Goal: Task Accomplishment & Management: Manage account settings

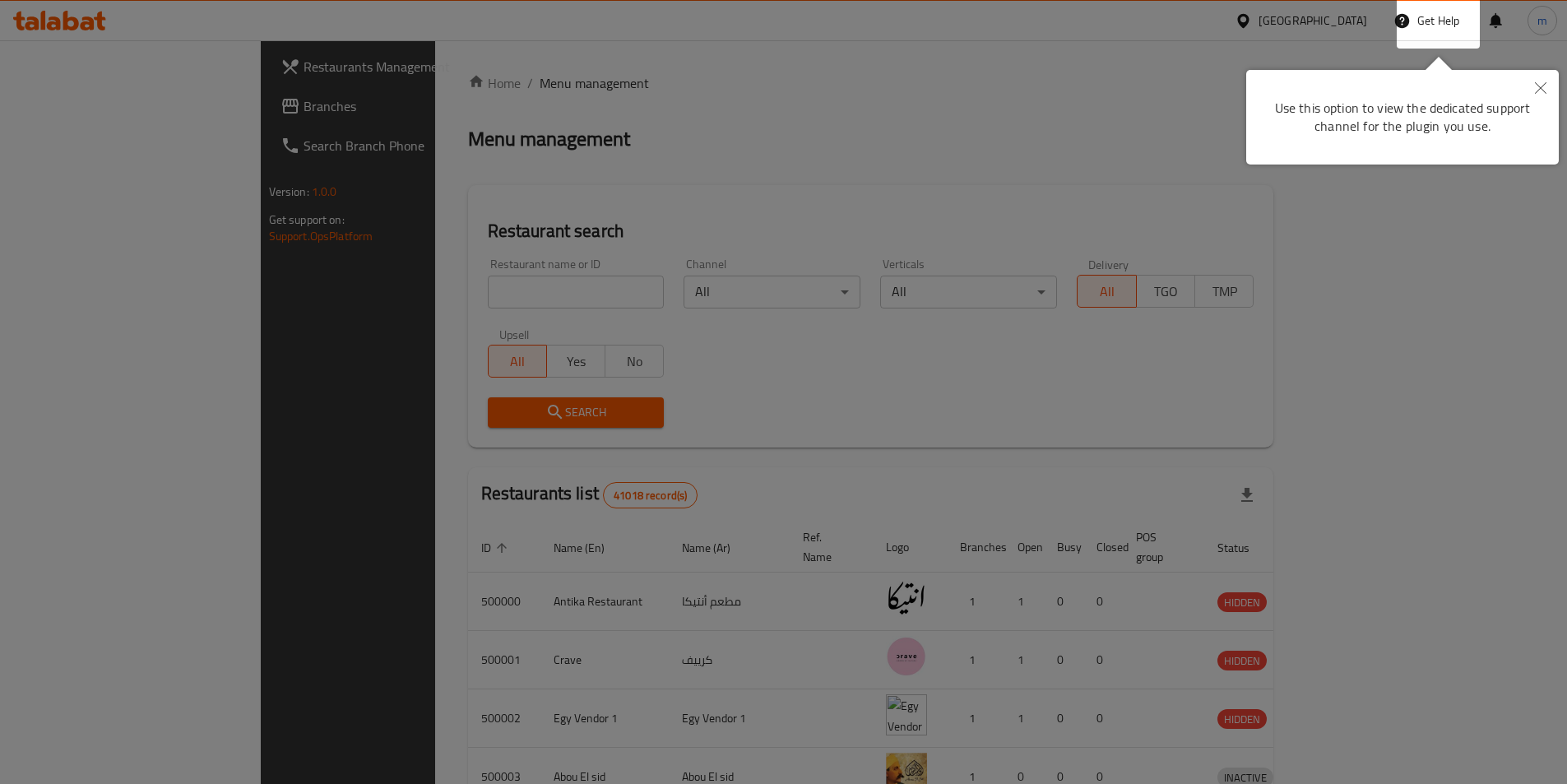
click at [704, 97] on div at bounding box center [784, 392] width 1567 height 784
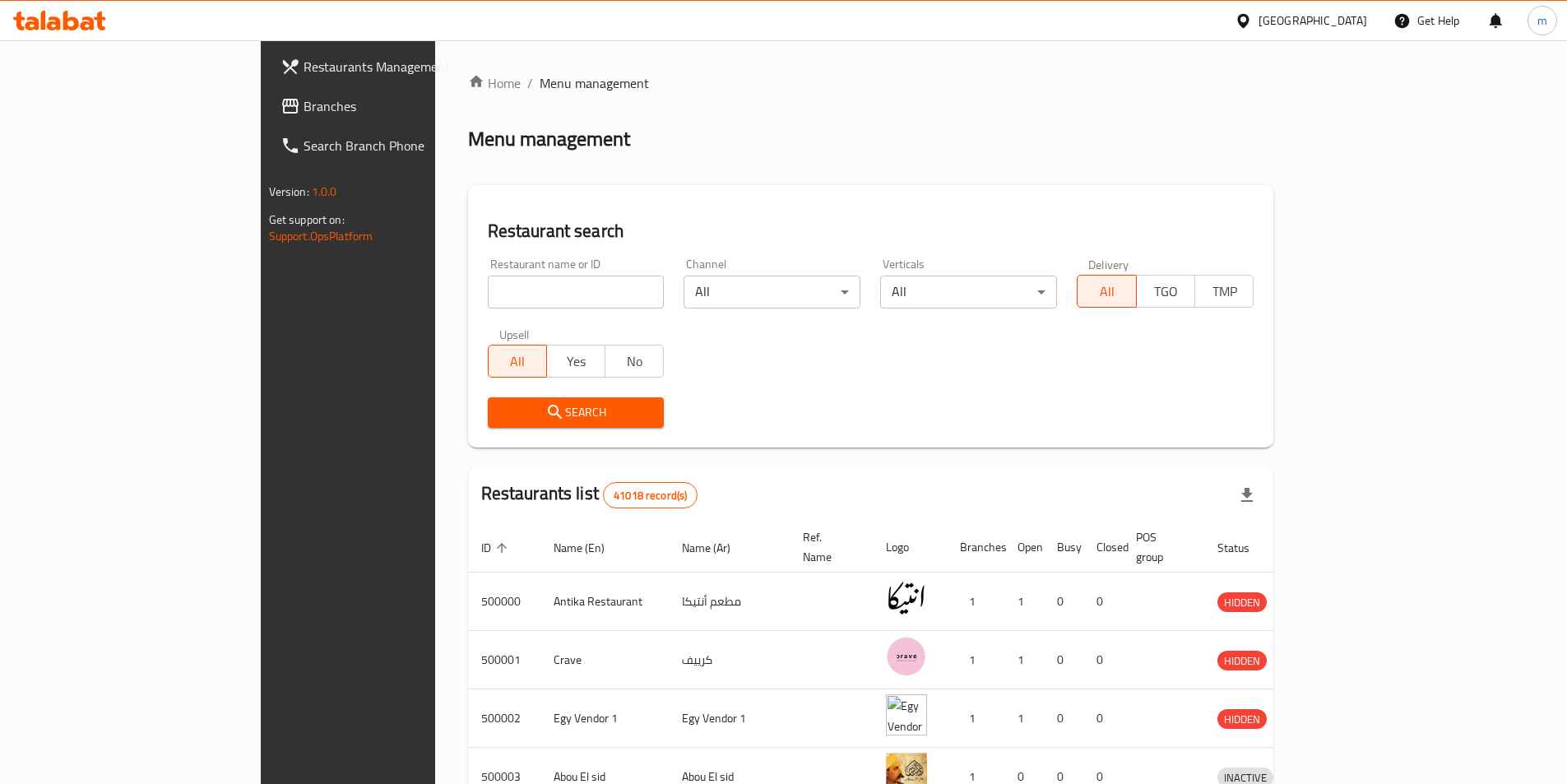
click at [1343, 24] on div "Egypt" at bounding box center [1313, 21] width 109 height 18
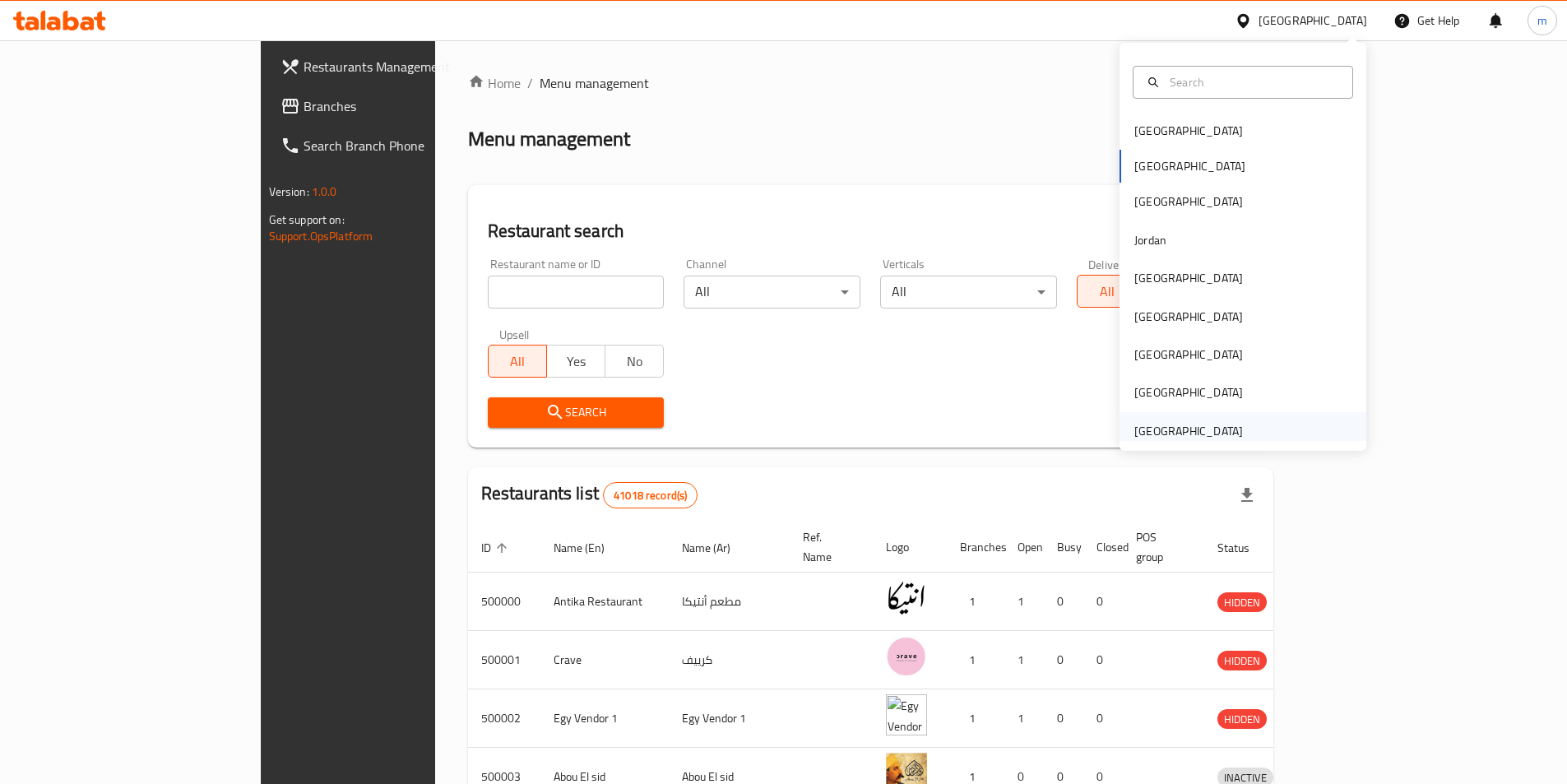
click at [1197, 429] on div "[GEOGRAPHIC_DATA]" at bounding box center [1189, 431] width 109 height 18
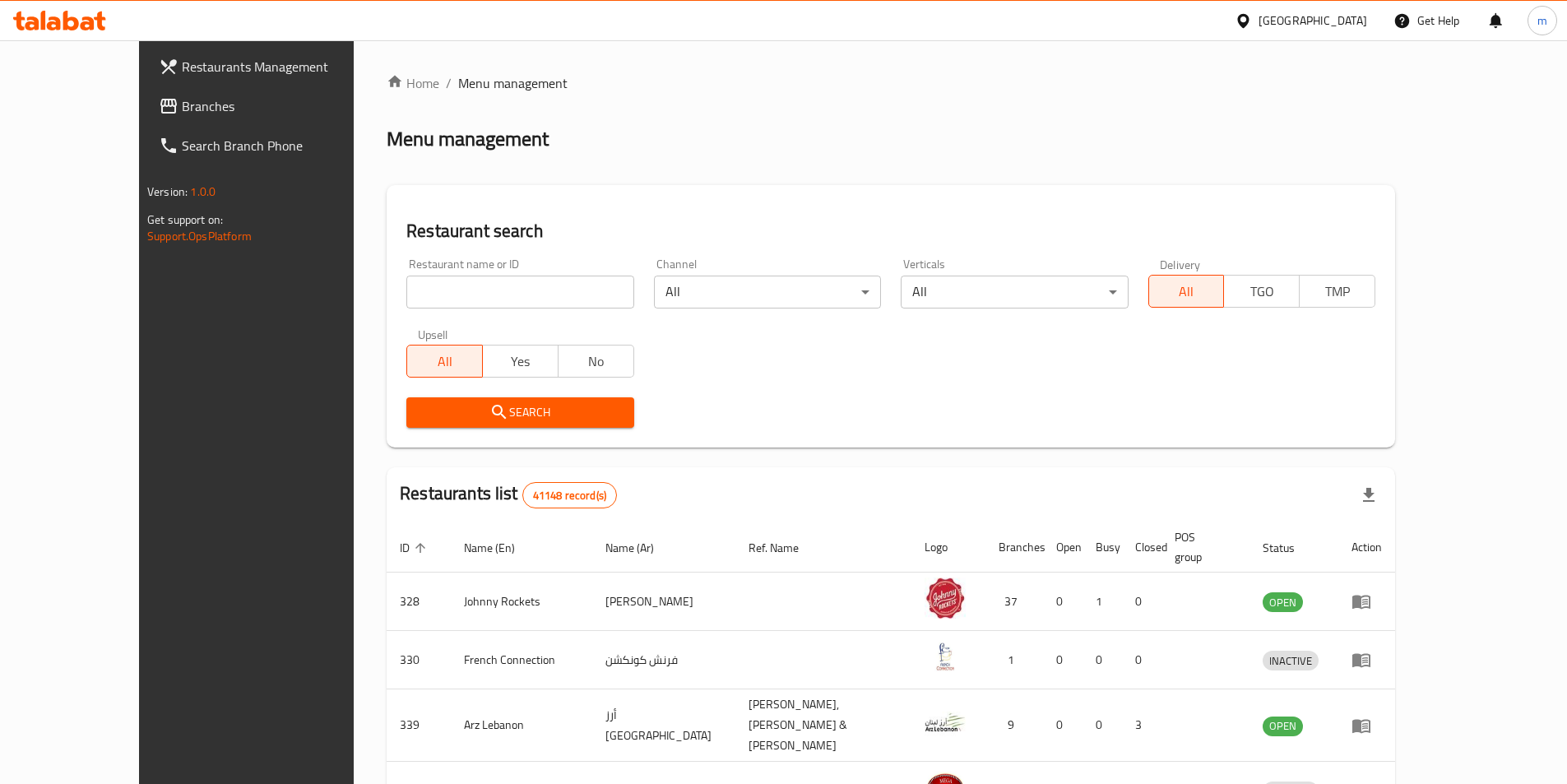
click at [44, 17] on icon at bounding box center [43, 20] width 5 height 19
click at [181, 106] on span "Branches" at bounding box center [284, 106] width 205 height 19
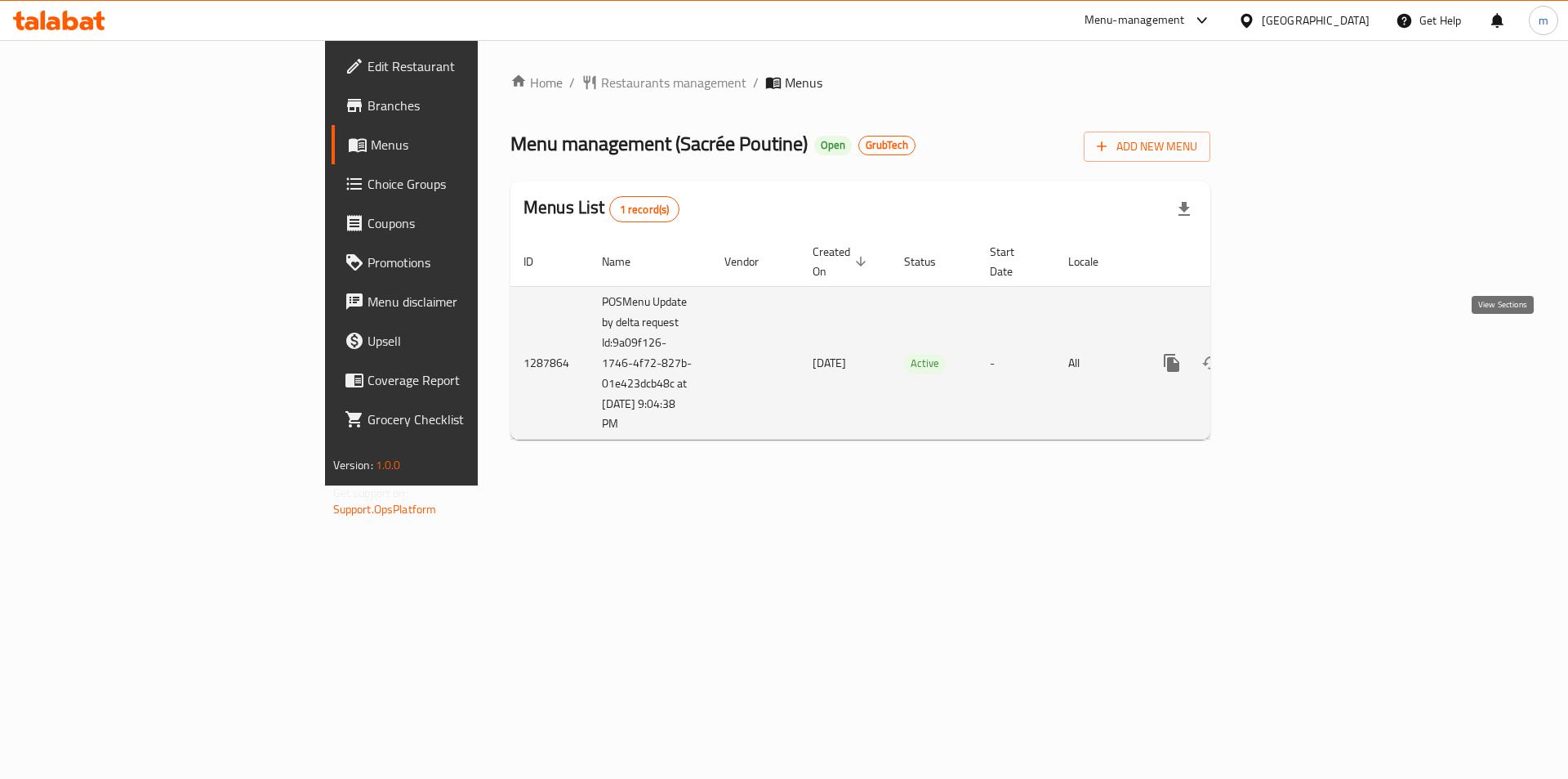
click at [1299, 353] on icon "enhanced table" at bounding box center [1288, 362] width 19 height 19
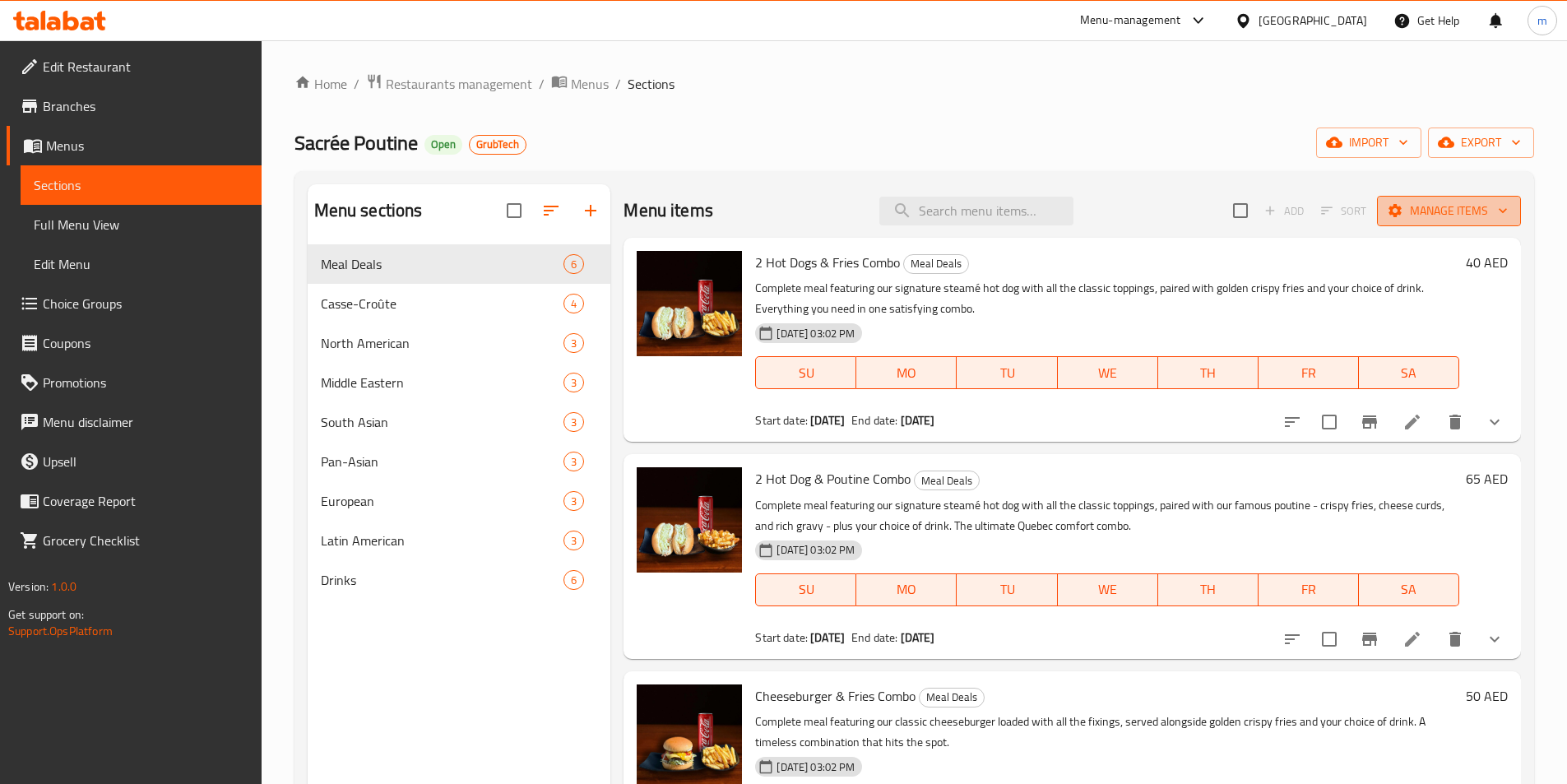
click at [1435, 209] on span "Manage items" at bounding box center [1449, 211] width 118 height 20
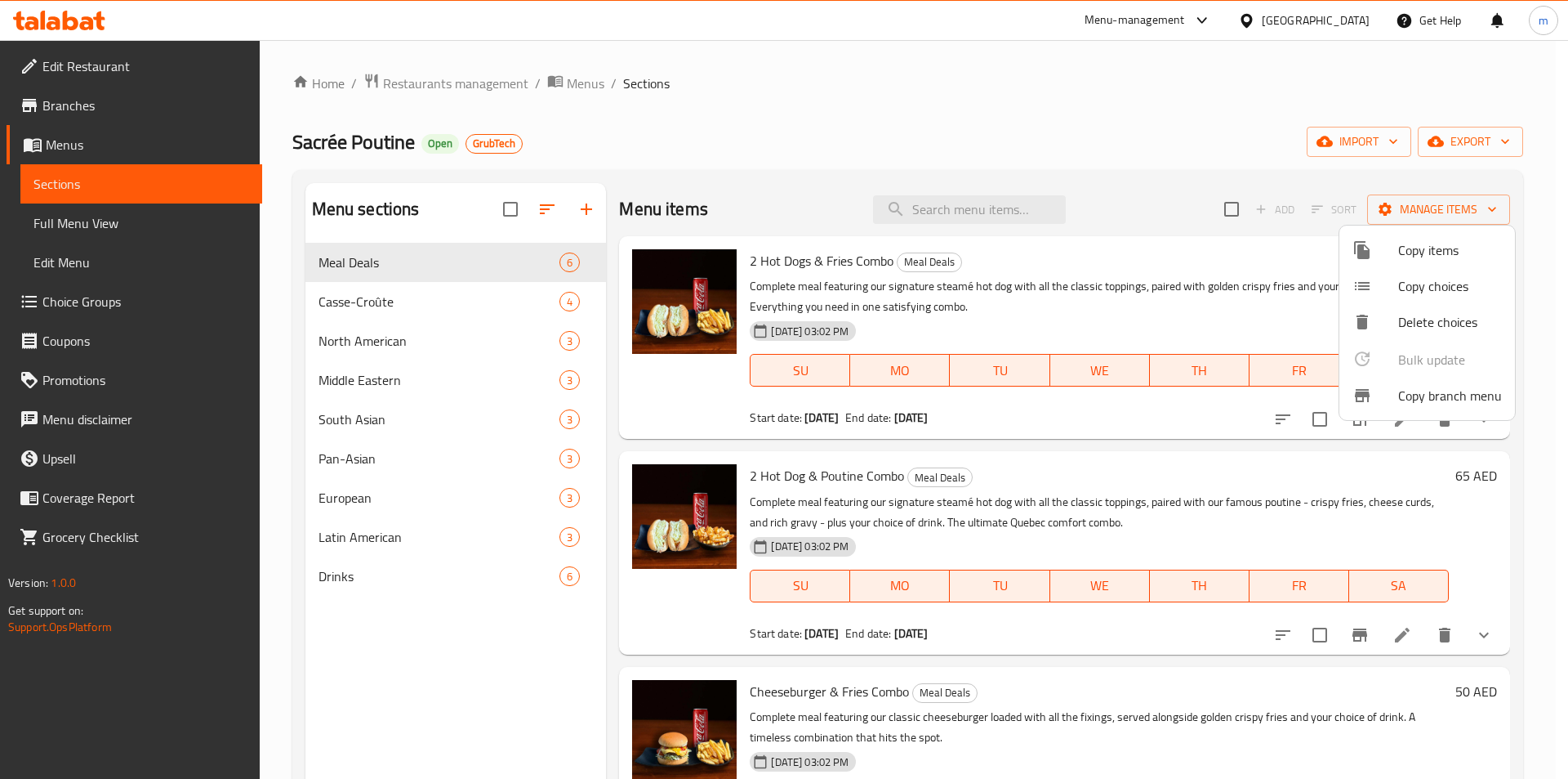
click at [1479, 136] on div at bounding box center [784, 390] width 1568 height 779
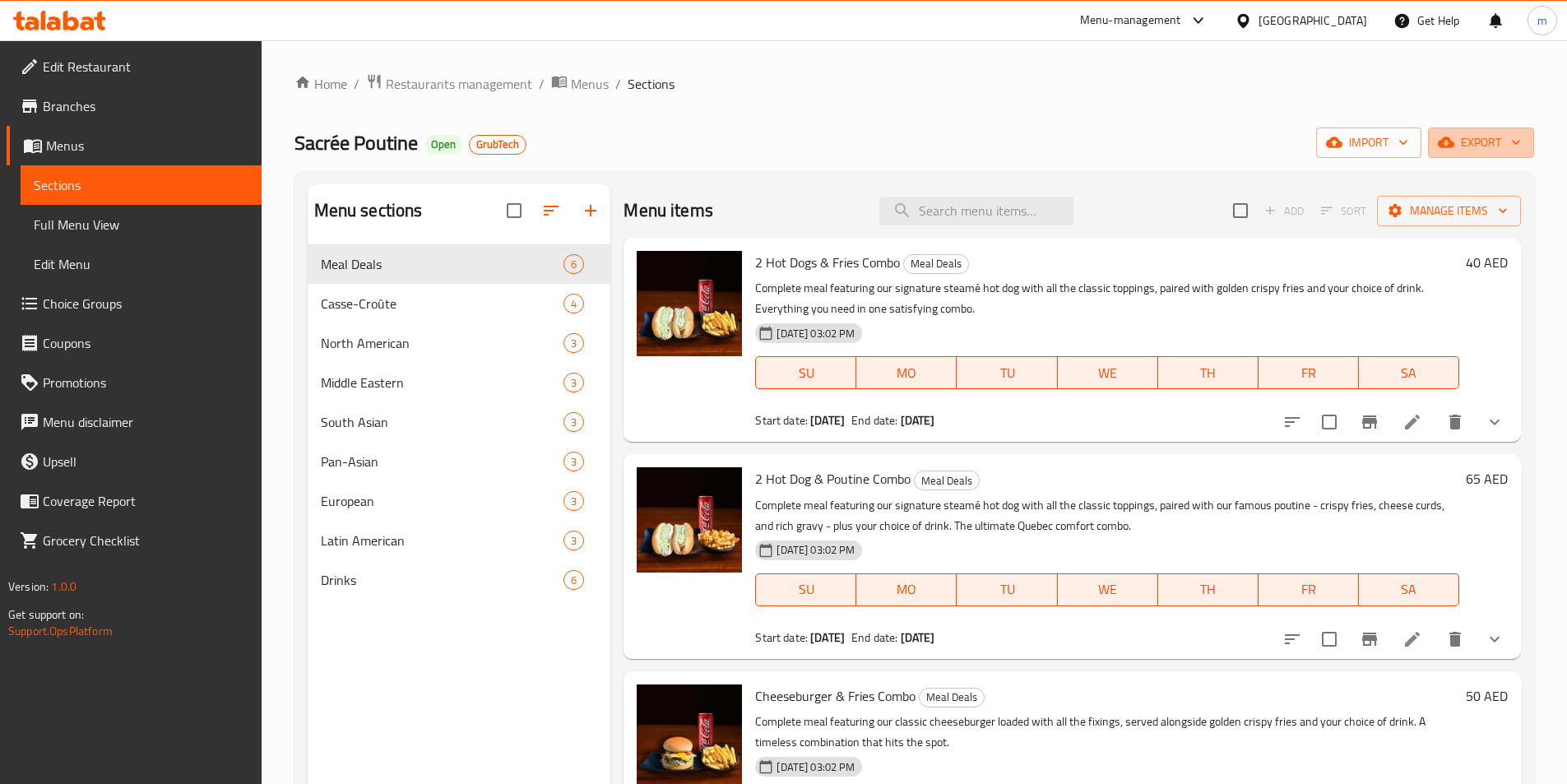
click at [1491, 137] on span "export" at bounding box center [1481, 143] width 80 height 20
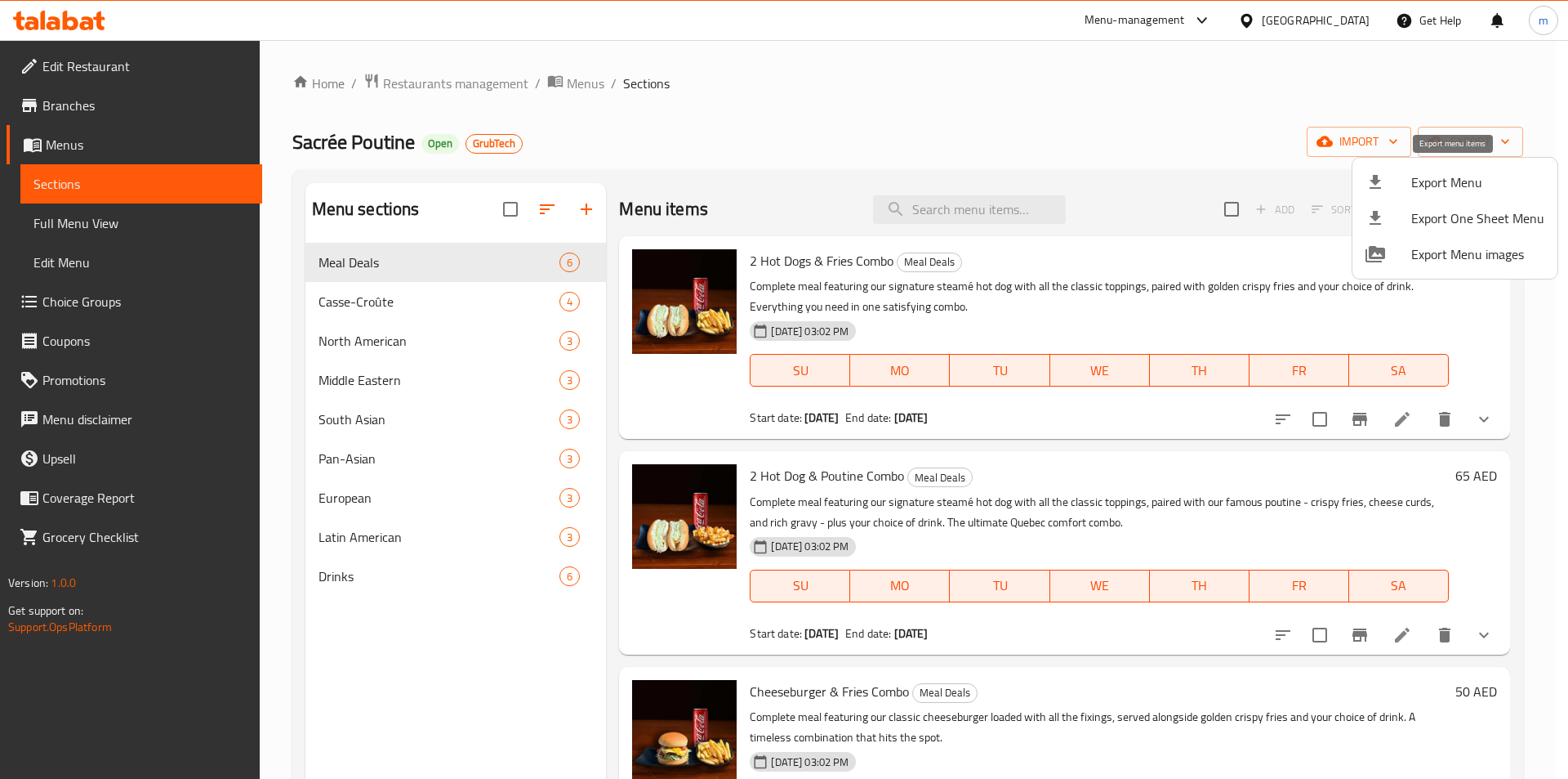
click at [1446, 186] on span "Export Menu" at bounding box center [1478, 182] width 133 height 19
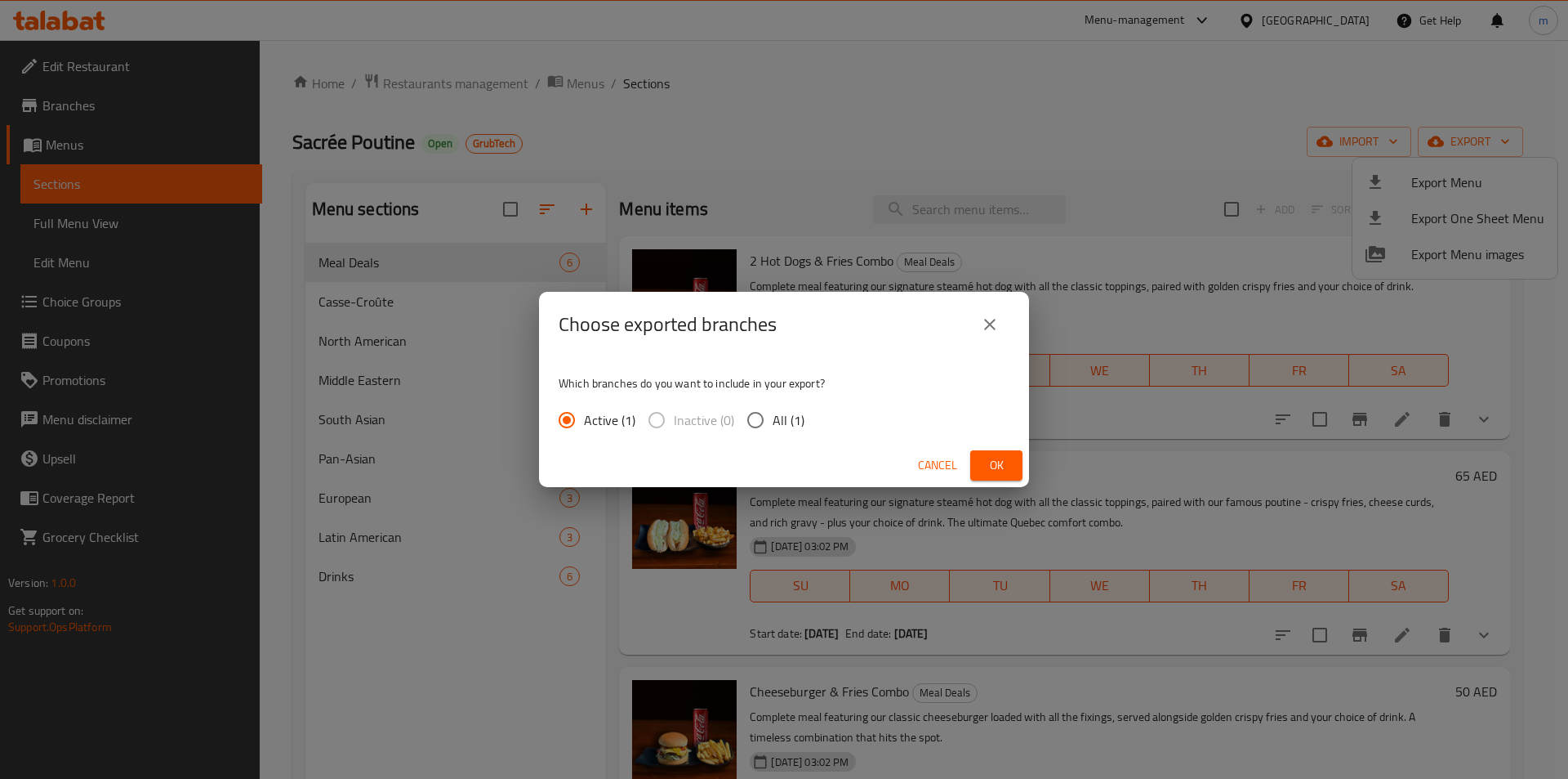
click at [763, 423] on input "All (1)" at bounding box center [756, 421] width 35 height 35
radio input "true"
click at [997, 469] on span "Ok" at bounding box center [996, 465] width 26 height 20
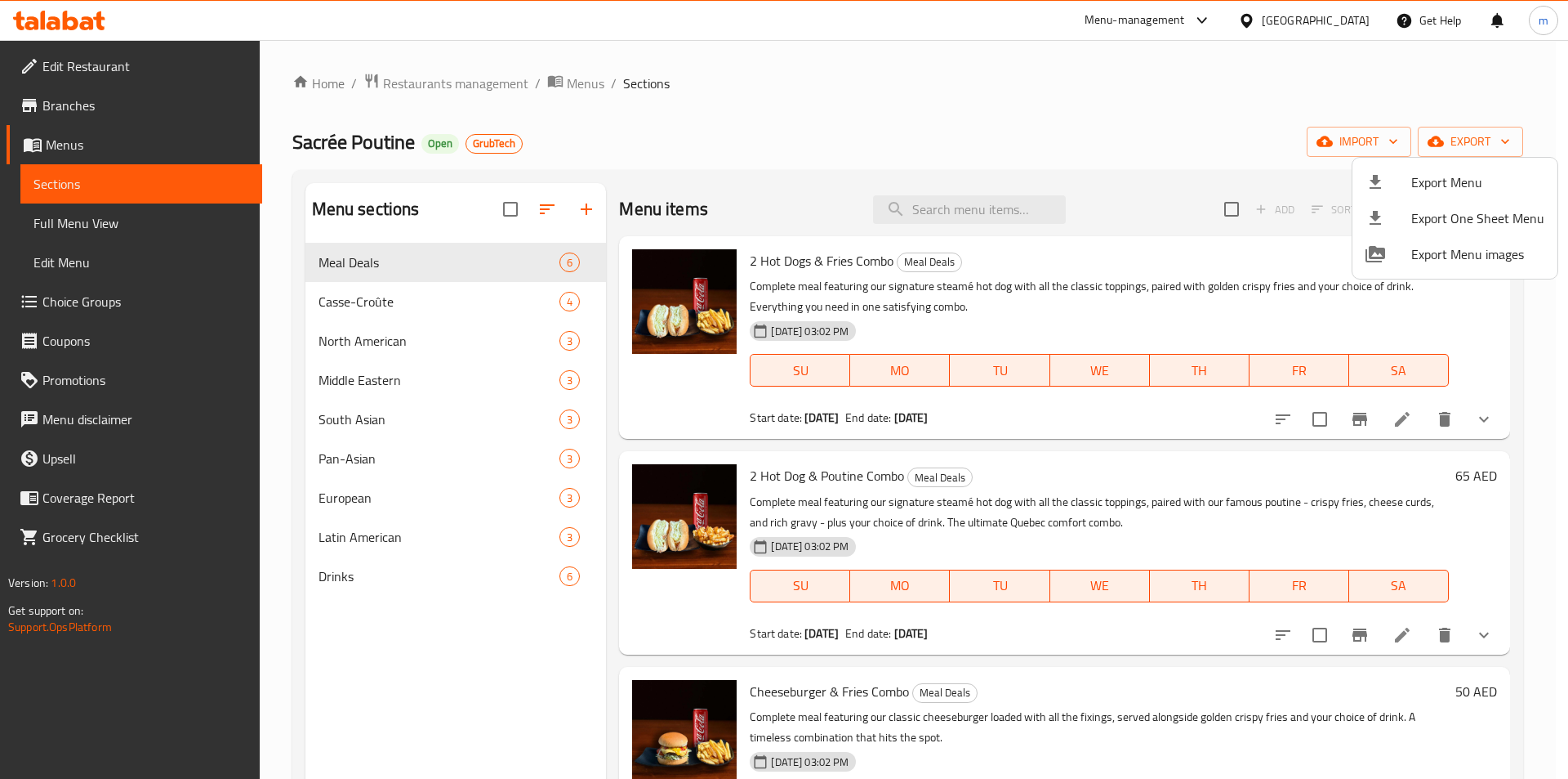
click at [96, 104] on div at bounding box center [784, 390] width 1568 height 779
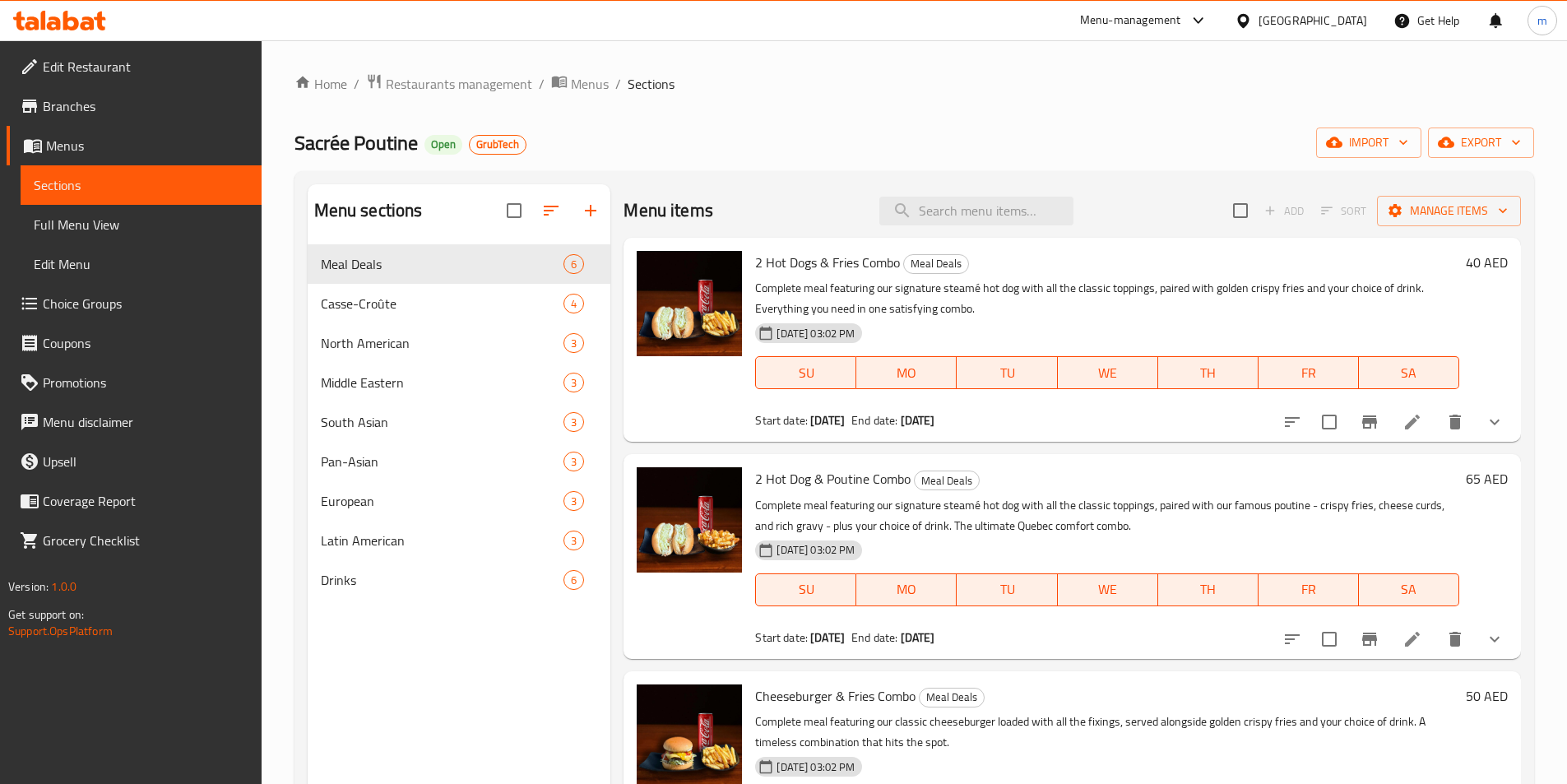
click at [97, 105] on span "Branches" at bounding box center [145, 106] width 205 height 19
